Goal: Task Accomplishment & Management: Manage account settings

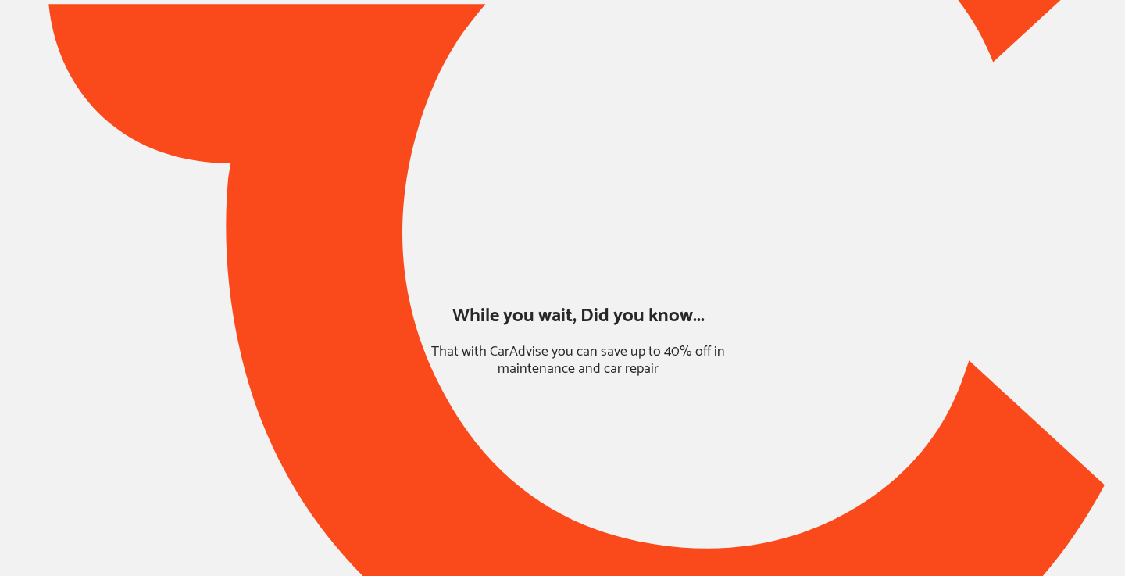
type input "*****"
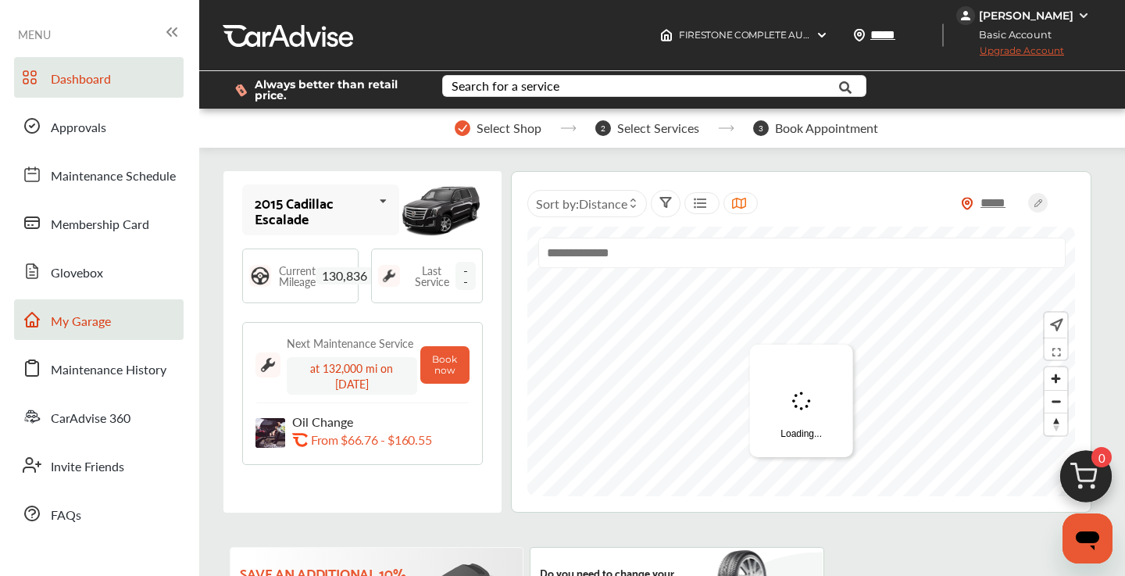
click at [91, 321] on span "My Garage" at bounding box center [81, 322] width 60 height 20
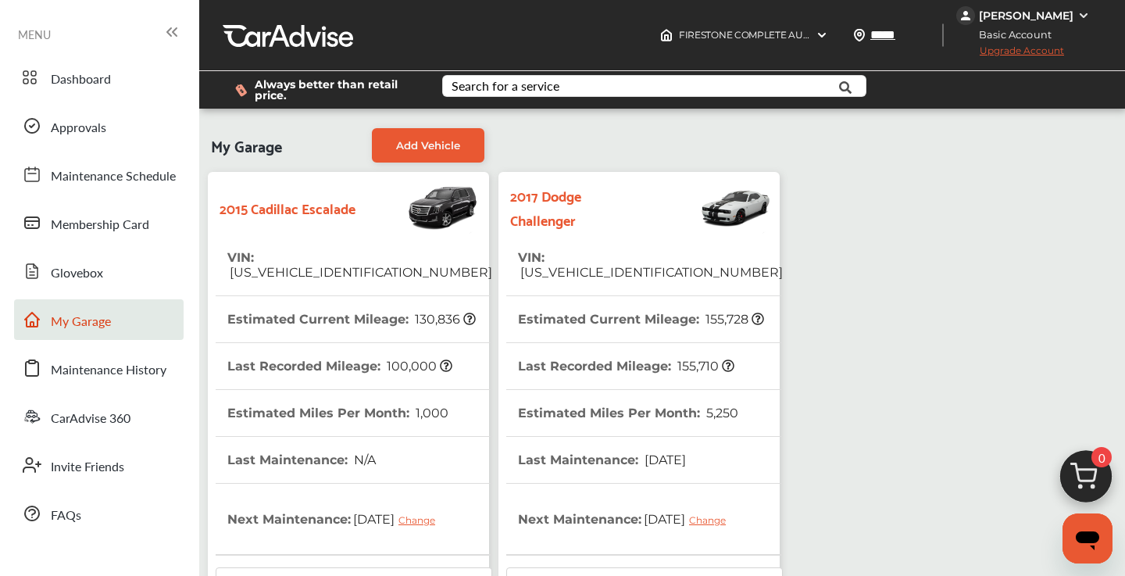
click at [734, 266] on tr "VIN : [US_VEHICLE_IDENTIFICATION_NUMBER]" at bounding box center [644, 265] width 276 height 62
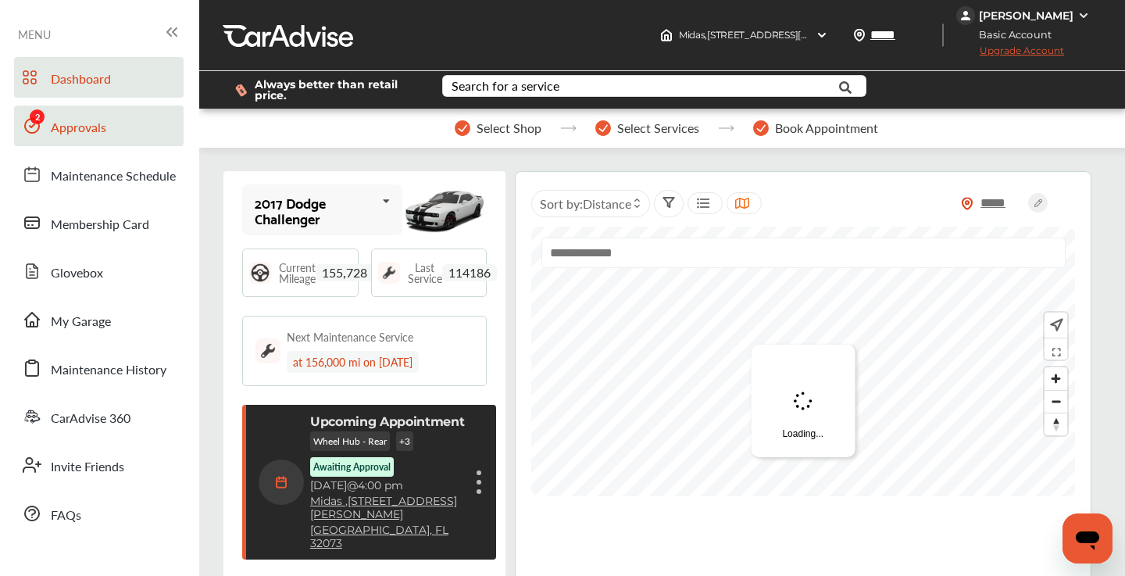
click at [123, 131] on link "Approvals" at bounding box center [98, 125] width 169 height 41
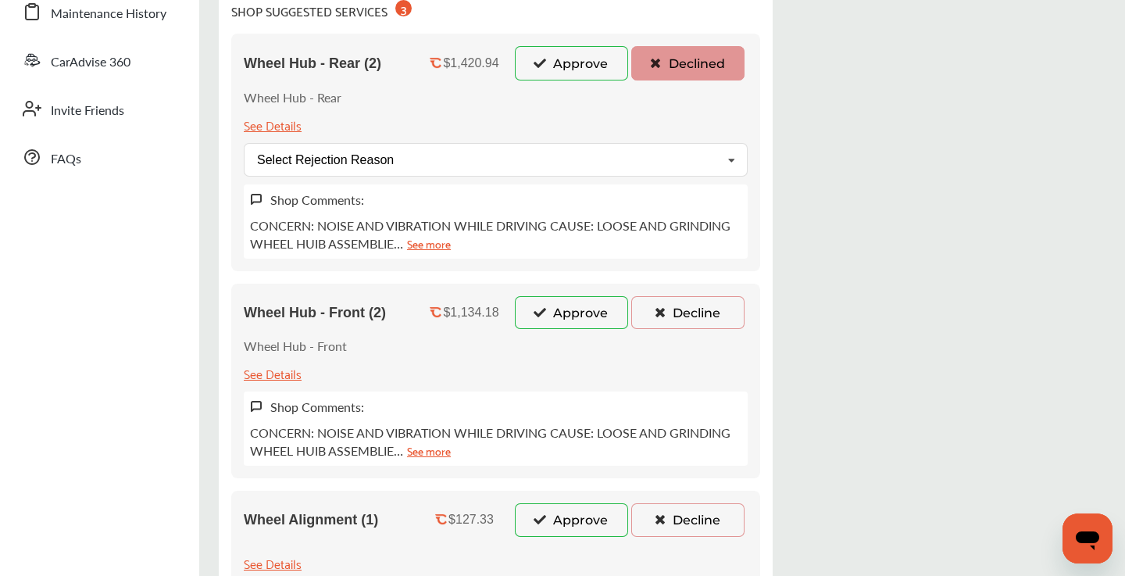
scroll to position [369, 0]
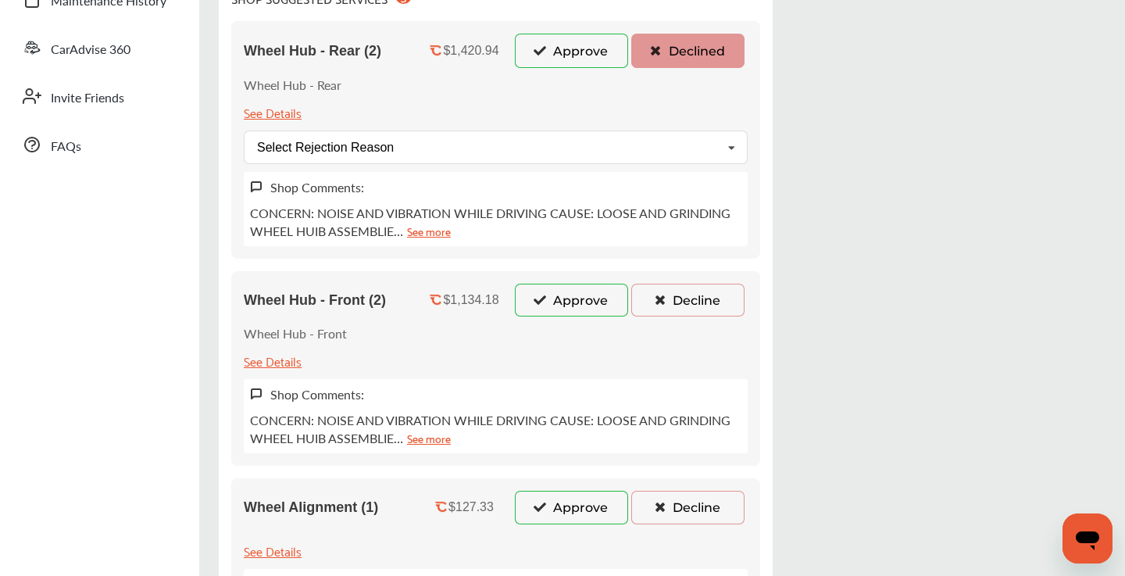
click at [575, 304] on button "Approve" at bounding box center [571, 300] width 113 height 33
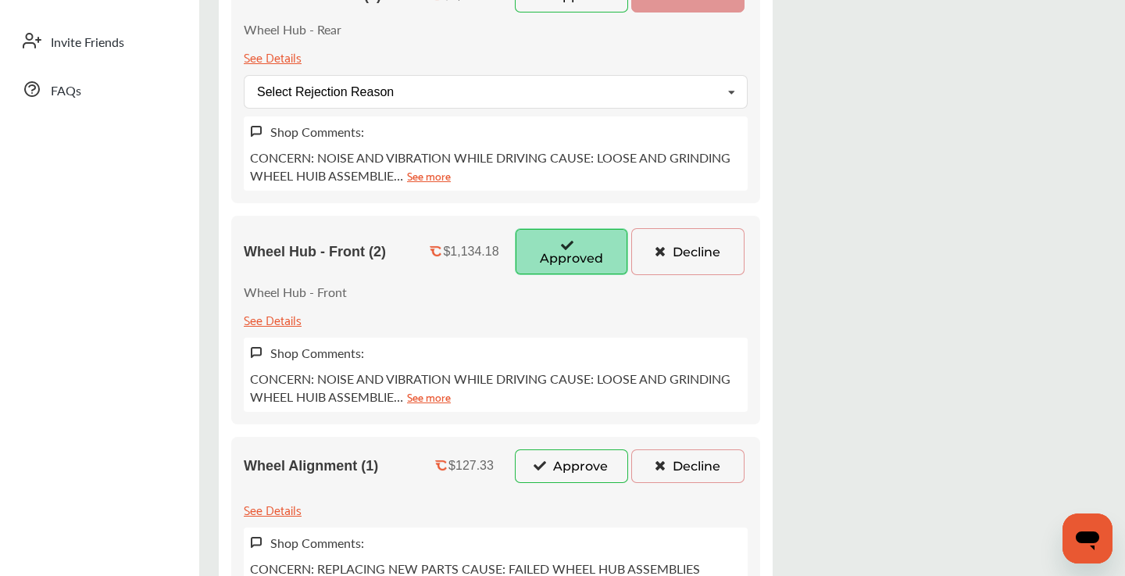
scroll to position [444, 0]
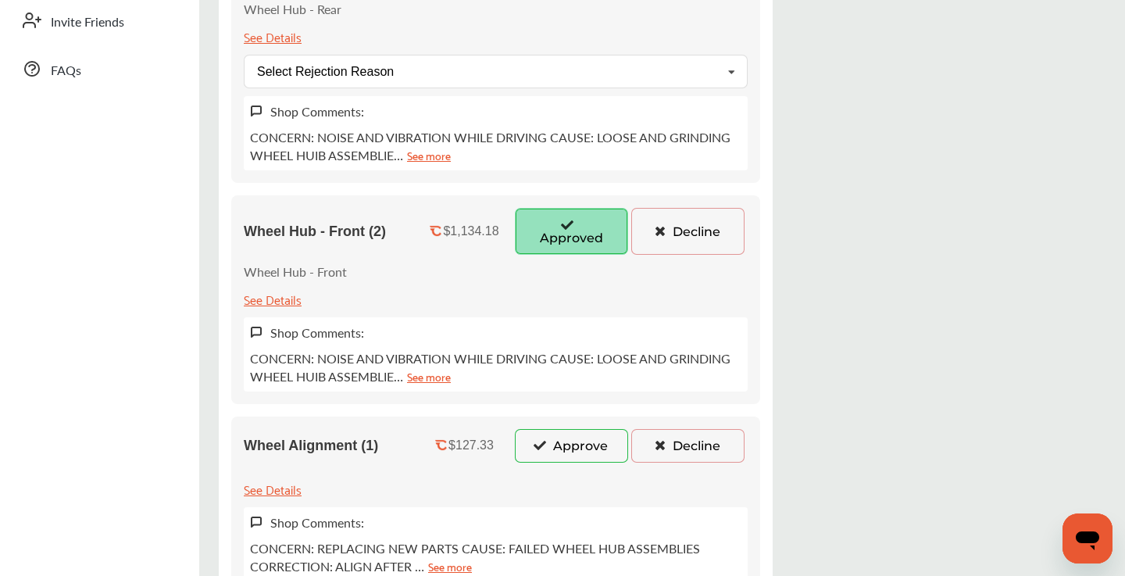
click at [674, 450] on button "Decline" at bounding box center [687, 445] width 113 height 33
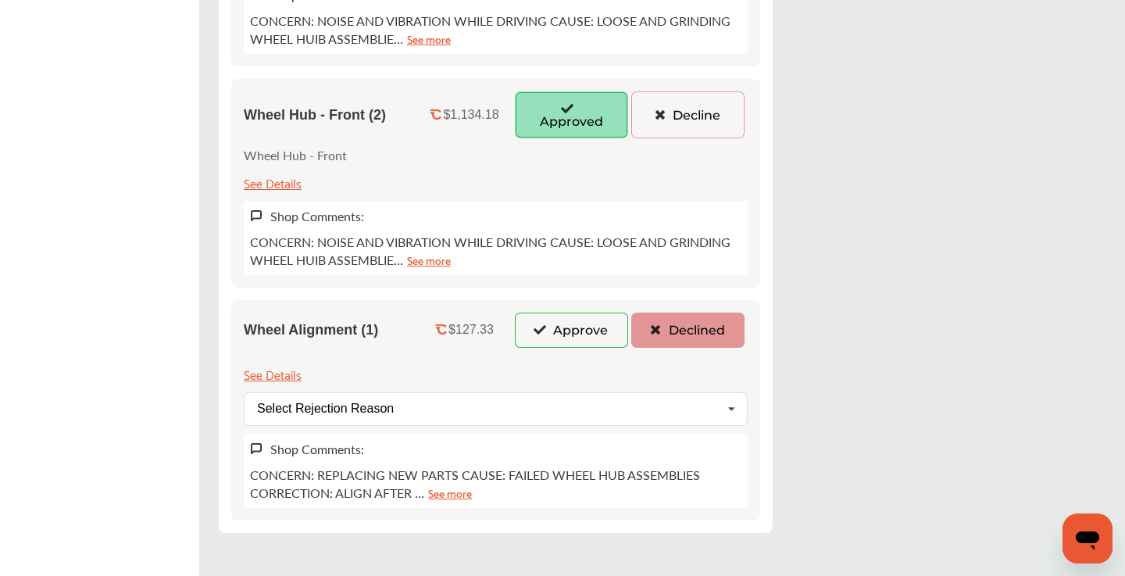
scroll to position [576, 0]
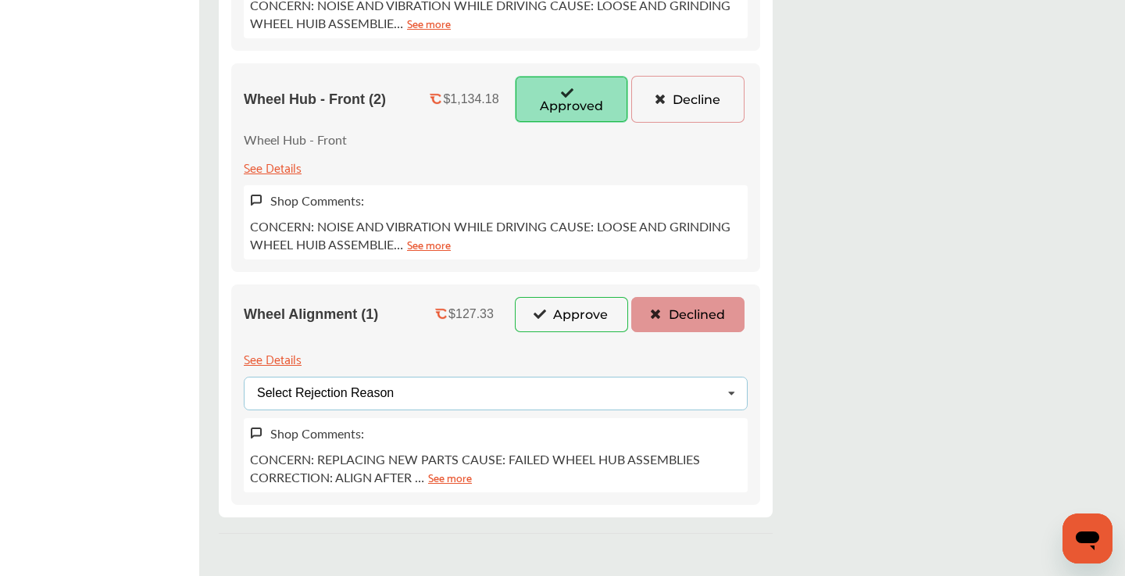
click at [603, 395] on div "Select Rejection Reason Price Not Required More Info Needed Other" at bounding box center [496, 393] width 504 height 34
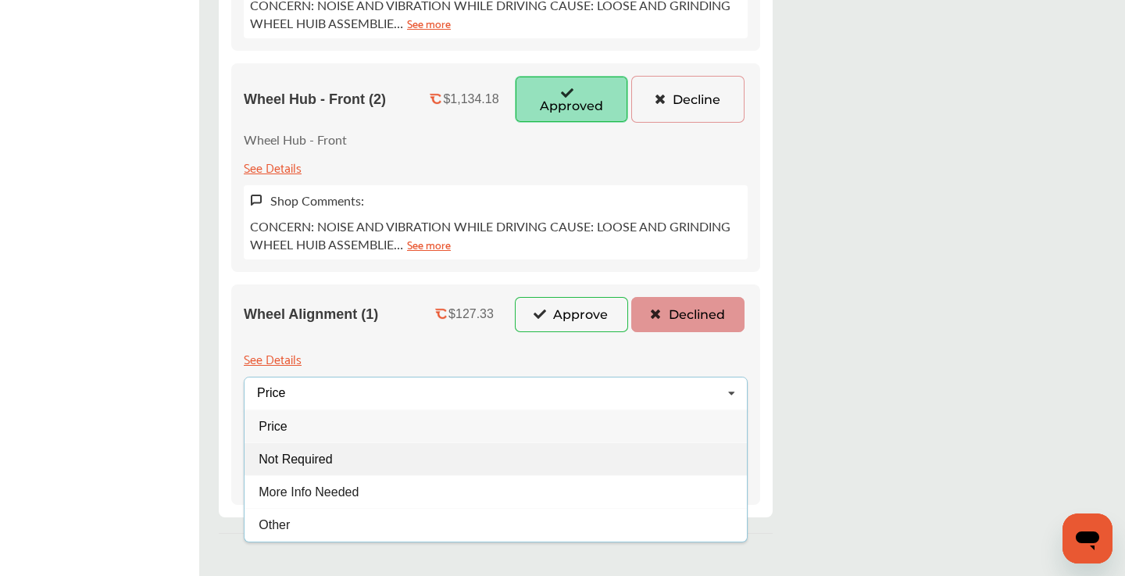
click at [366, 458] on div "Not Required" at bounding box center [495, 458] width 502 height 33
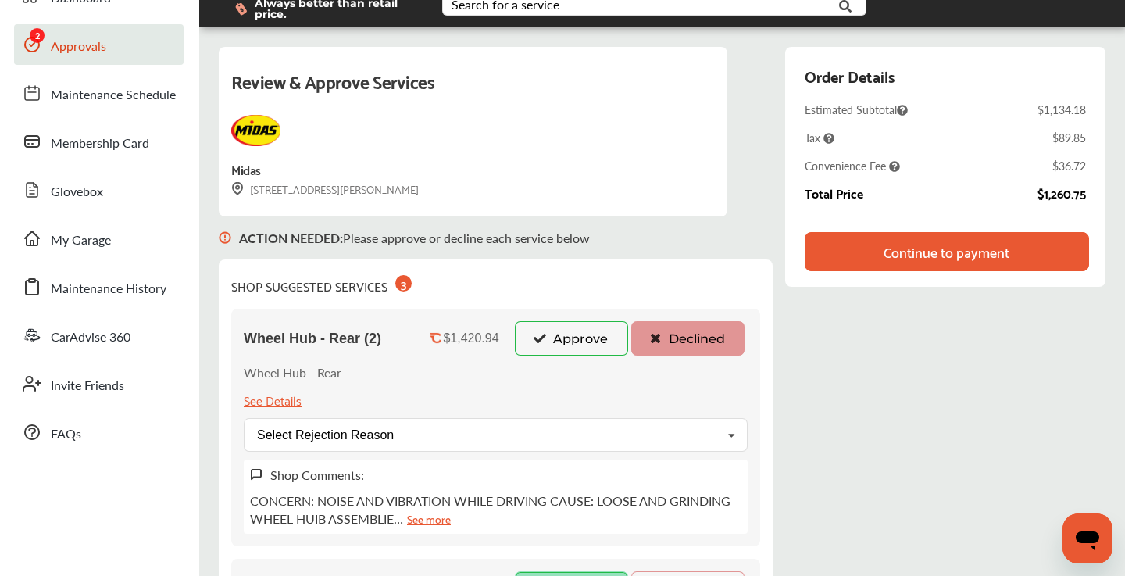
scroll to position [77, 0]
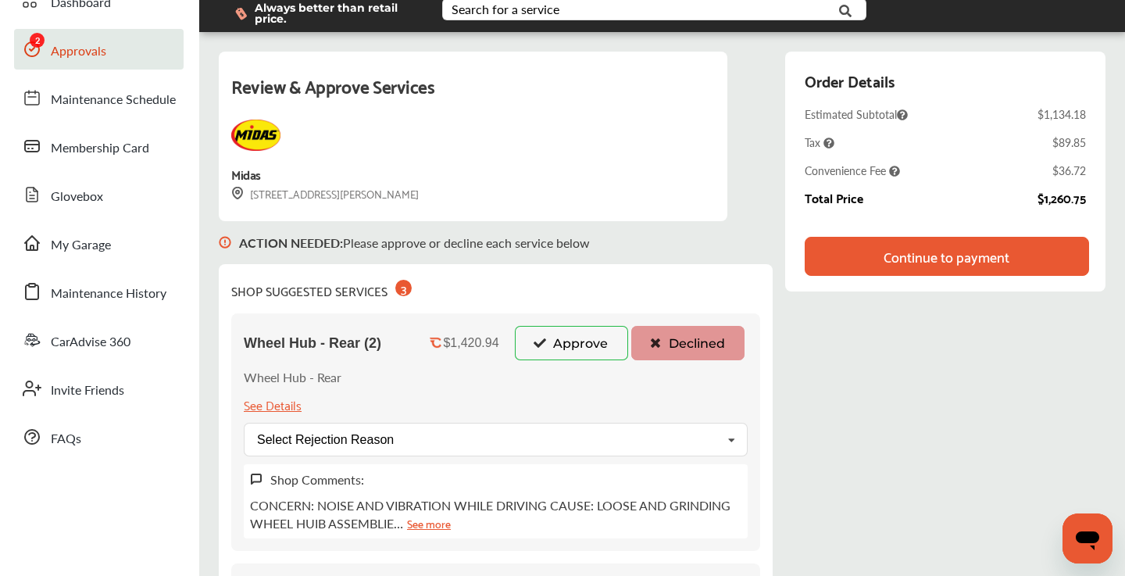
click at [880, 259] on div "Continue to payment" at bounding box center [946, 256] width 132 height 16
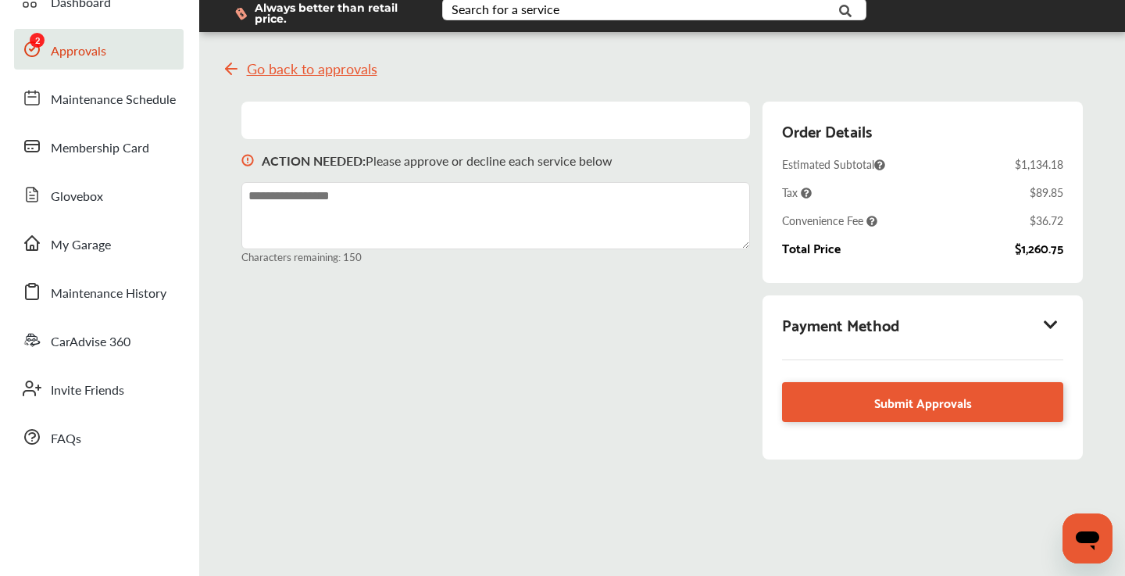
click at [1054, 323] on icon at bounding box center [1051, 324] width 19 height 16
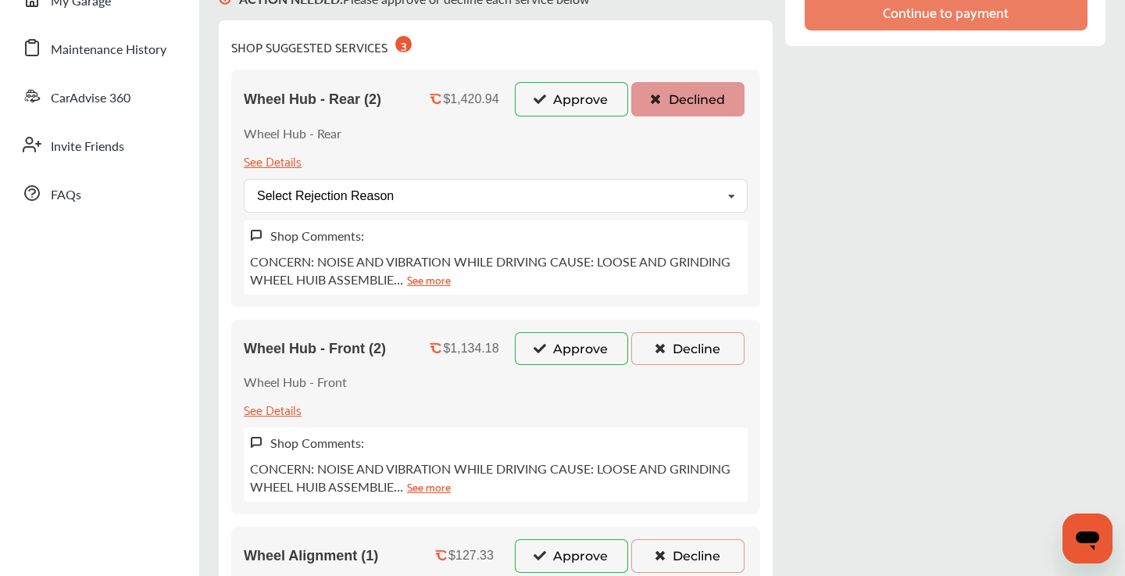
scroll to position [387, 0]
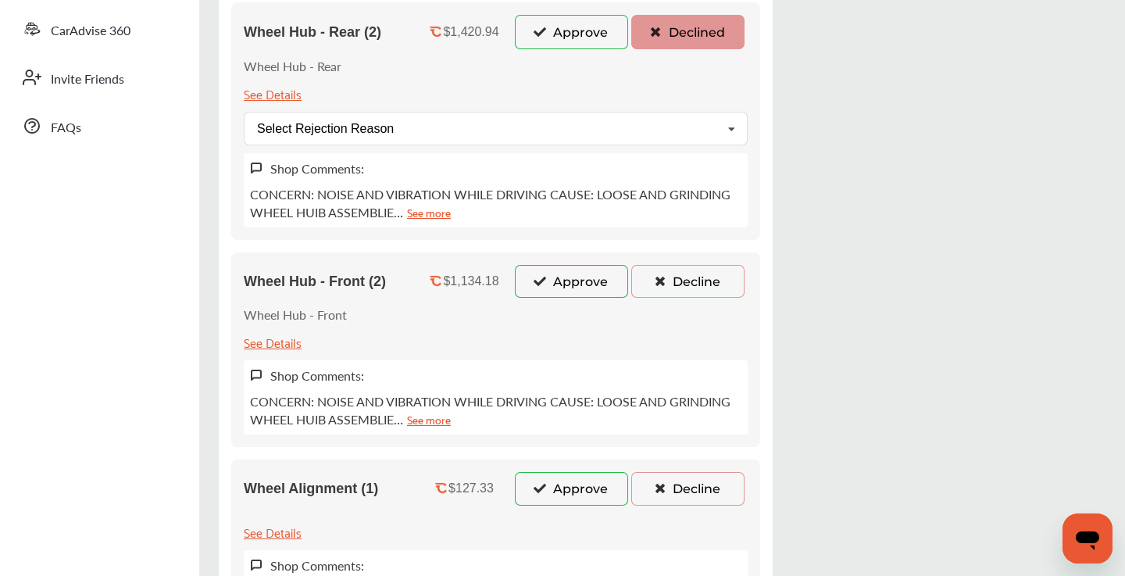
click at [569, 279] on button "Approve" at bounding box center [571, 281] width 113 height 33
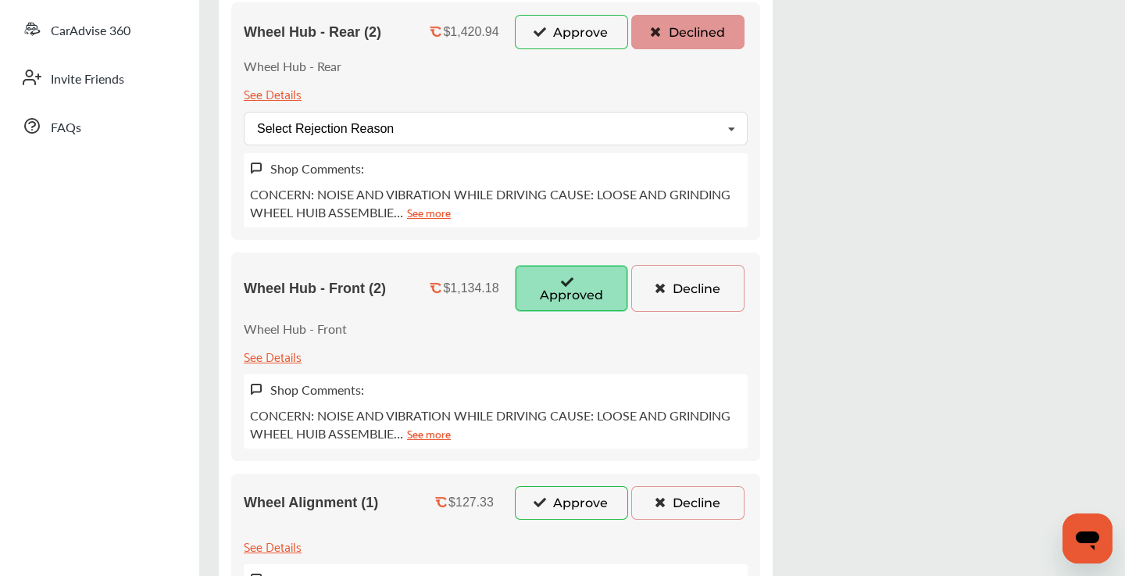
click at [661, 501] on icon at bounding box center [659, 501] width 15 height 11
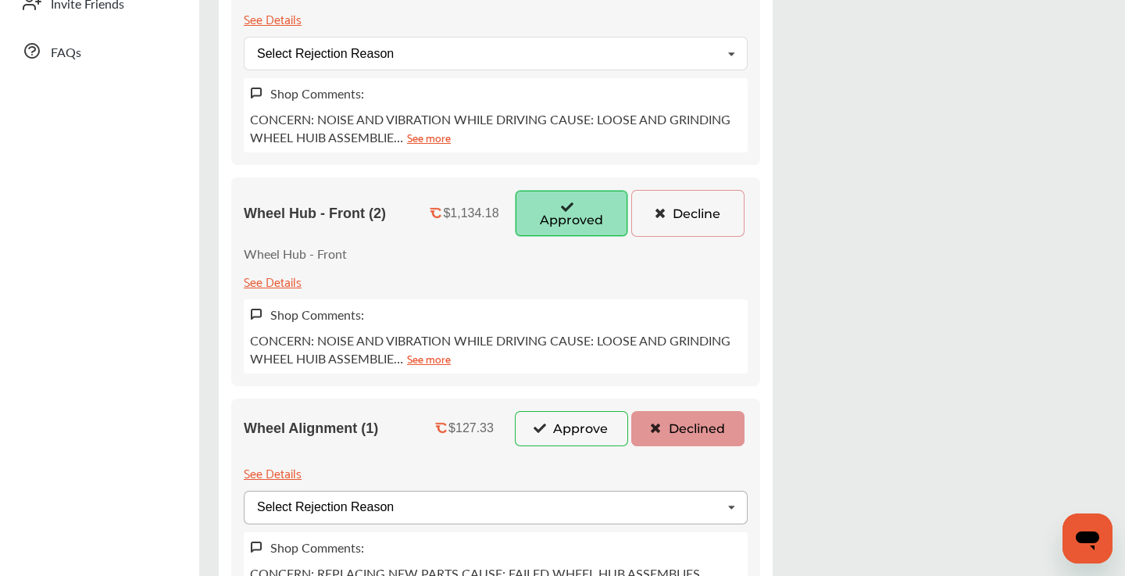
scroll to position [485, 0]
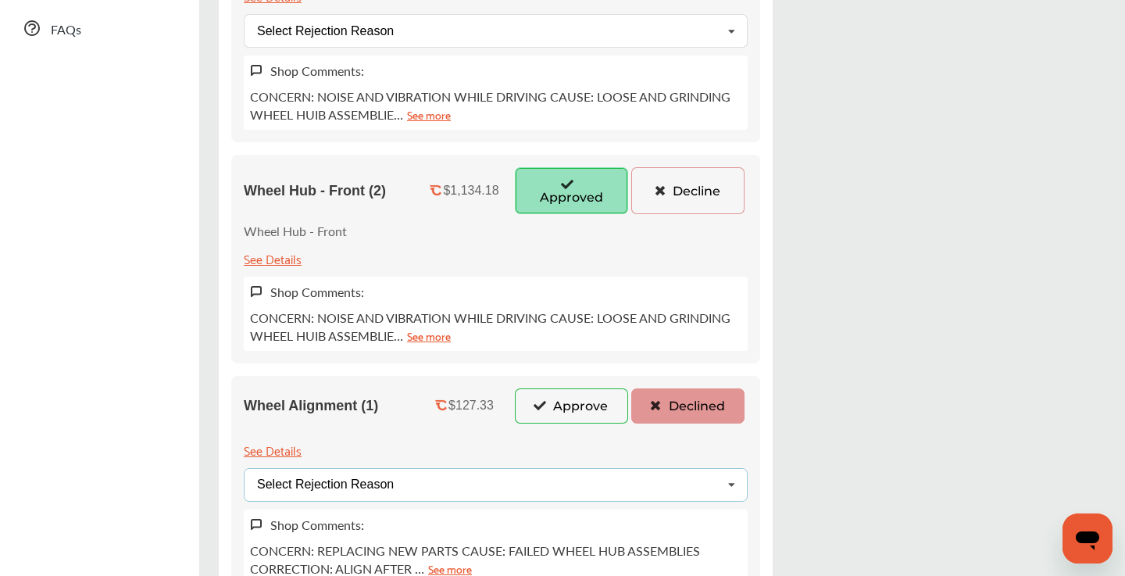
click at [648, 492] on div "Select Rejection Reason Price Not Required More Info Needed Other" at bounding box center [496, 485] width 504 height 34
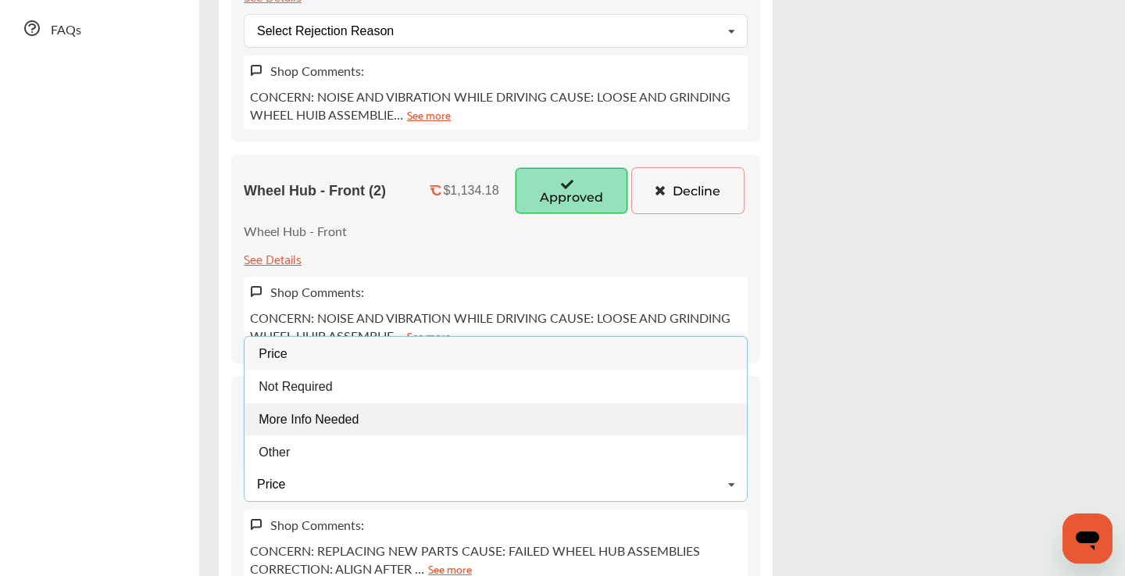
click at [450, 408] on div "More Info Needed" at bounding box center [495, 418] width 502 height 33
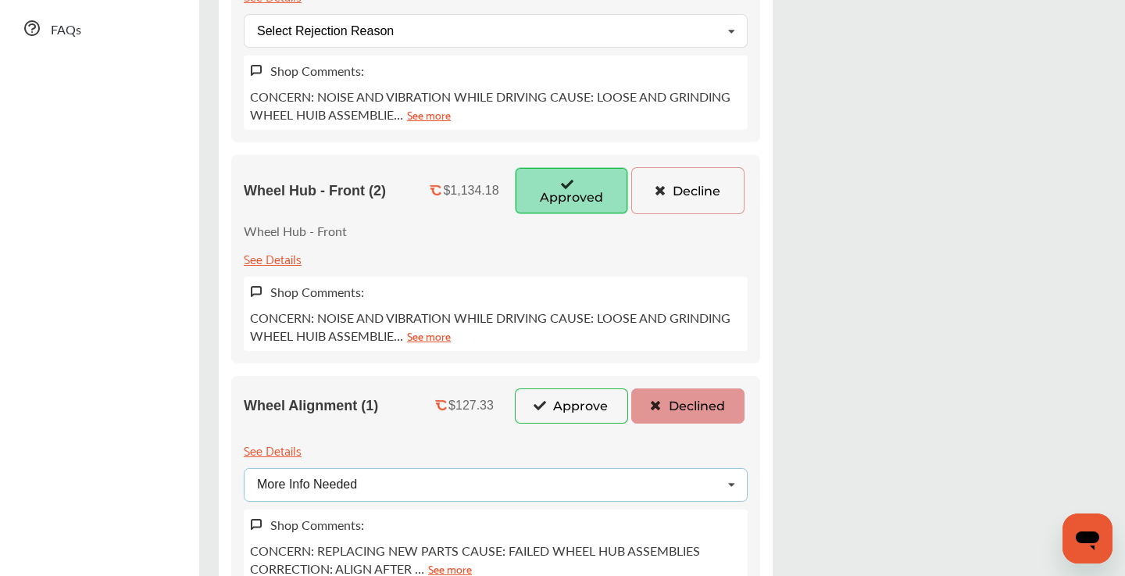
click at [433, 480] on div "More Info Needed Price Not Required More Info Needed Other" at bounding box center [496, 485] width 504 height 34
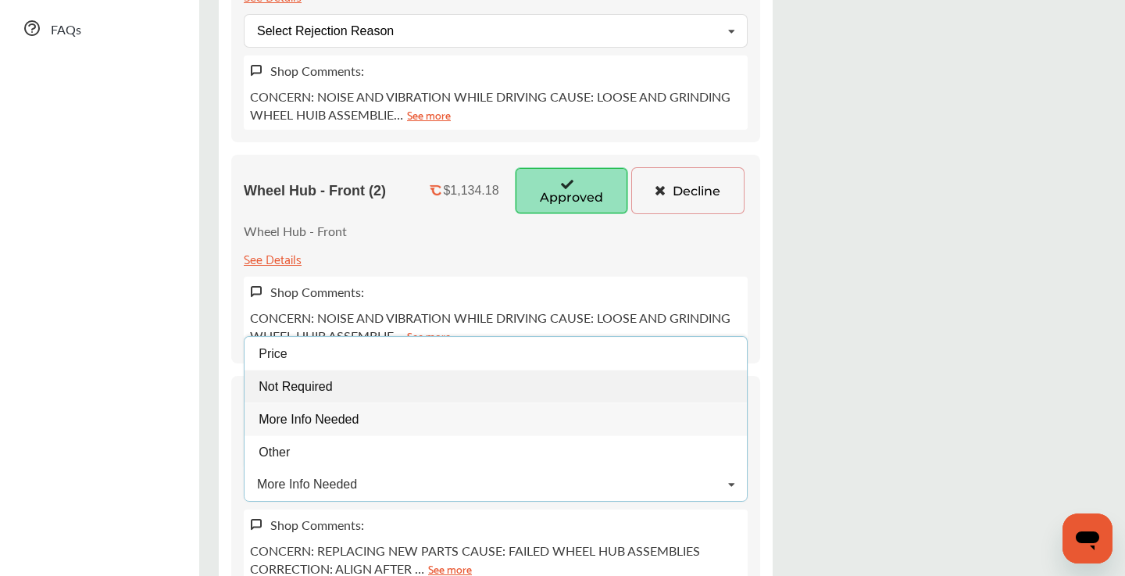
click at [396, 391] on div "Not Required" at bounding box center [495, 385] width 502 height 33
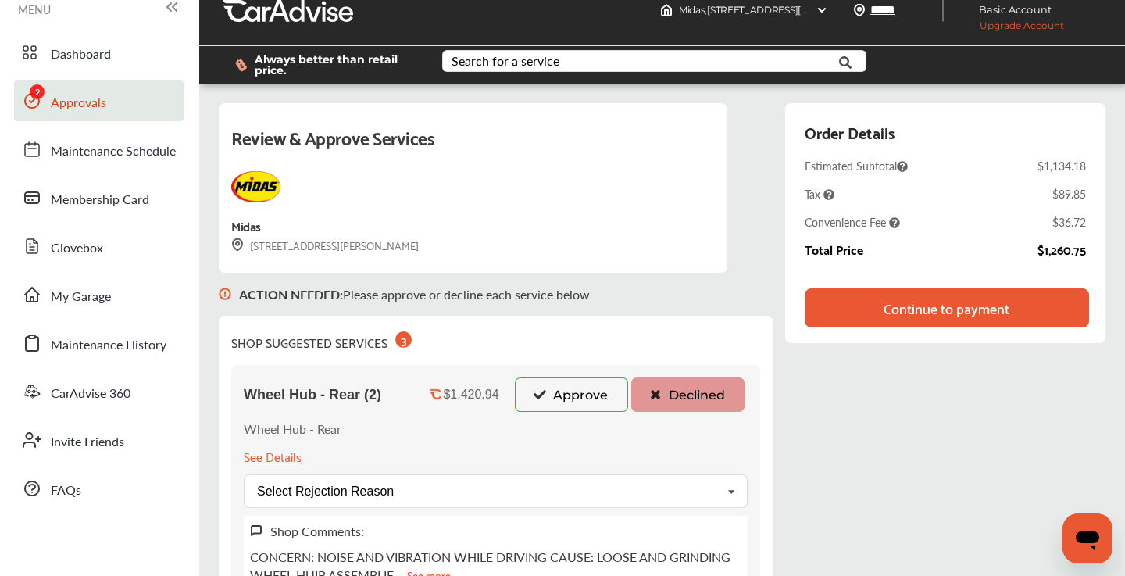
scroll to position [0, 0]
